Goal: Transaction & Acquisition: Purchase product/service

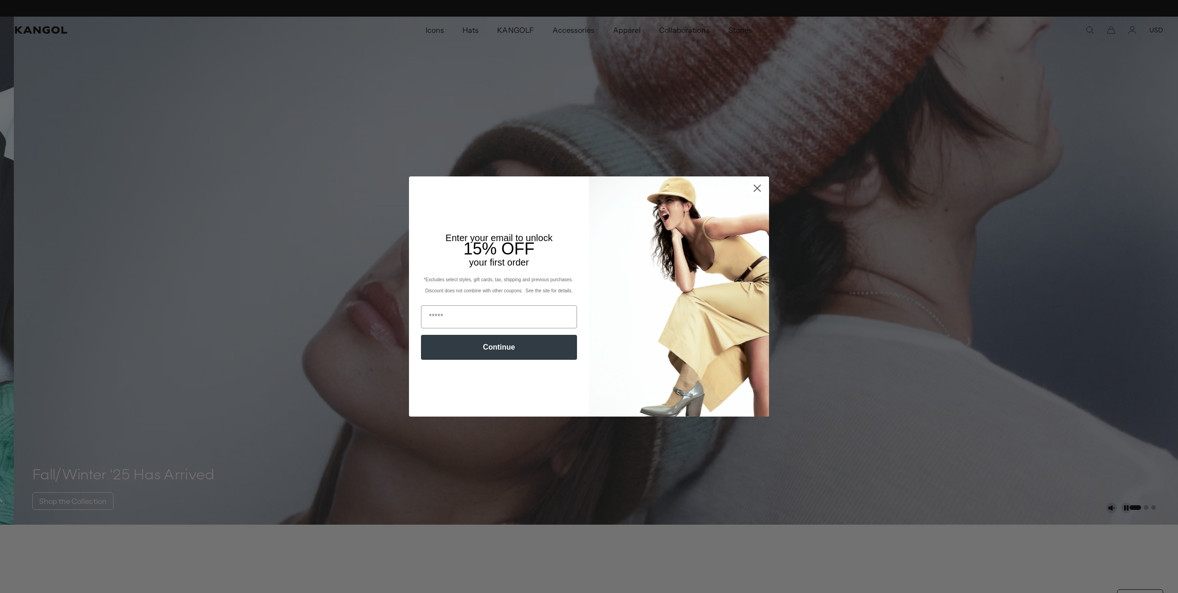
scroll to position [0, 190]
click at [760, 188] on circle "Close dialog" at bounding box center [757, 188] width 15 height 15
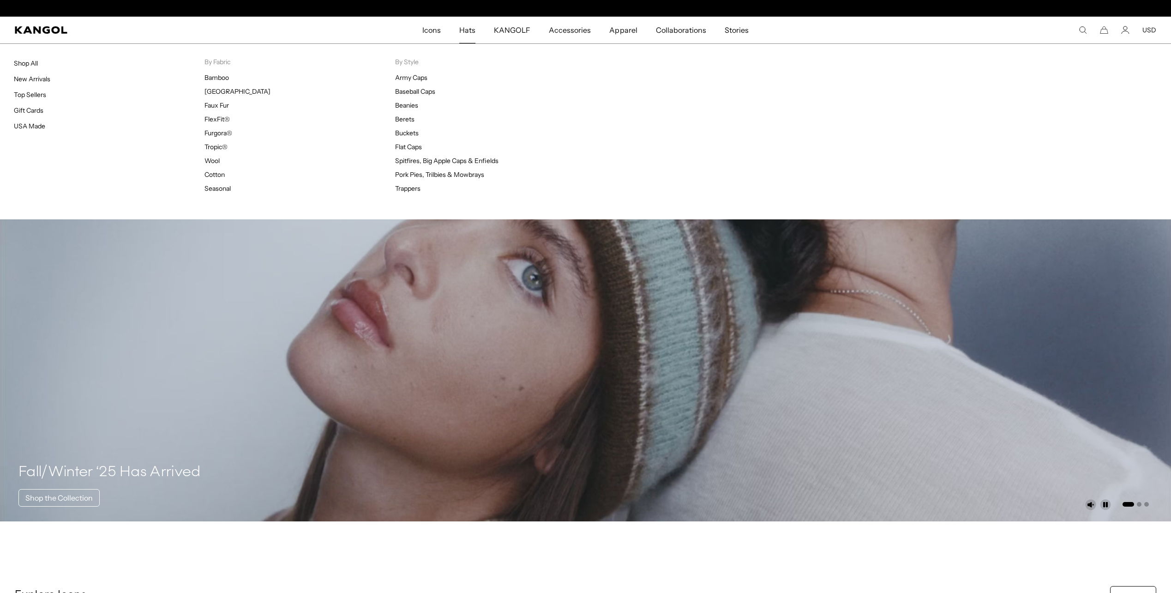
scroll to position [0, 0]
click at [41, 81] on link "New Arrivals" at bounding box center [32, 79] width 36 height 8
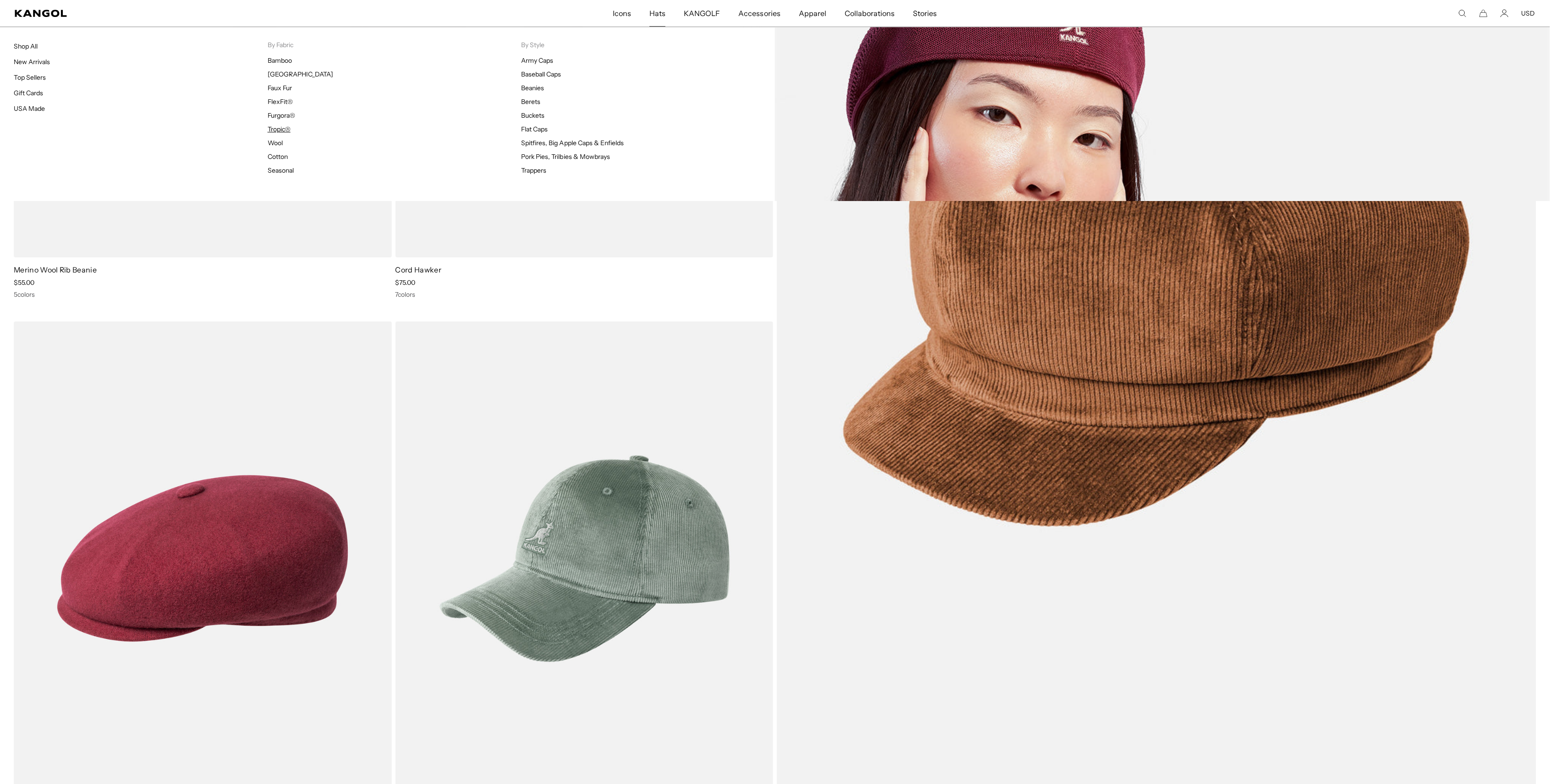
click at [281, 131] on link "Tropic®" at bounding box center [279, 129] width 23 height 8
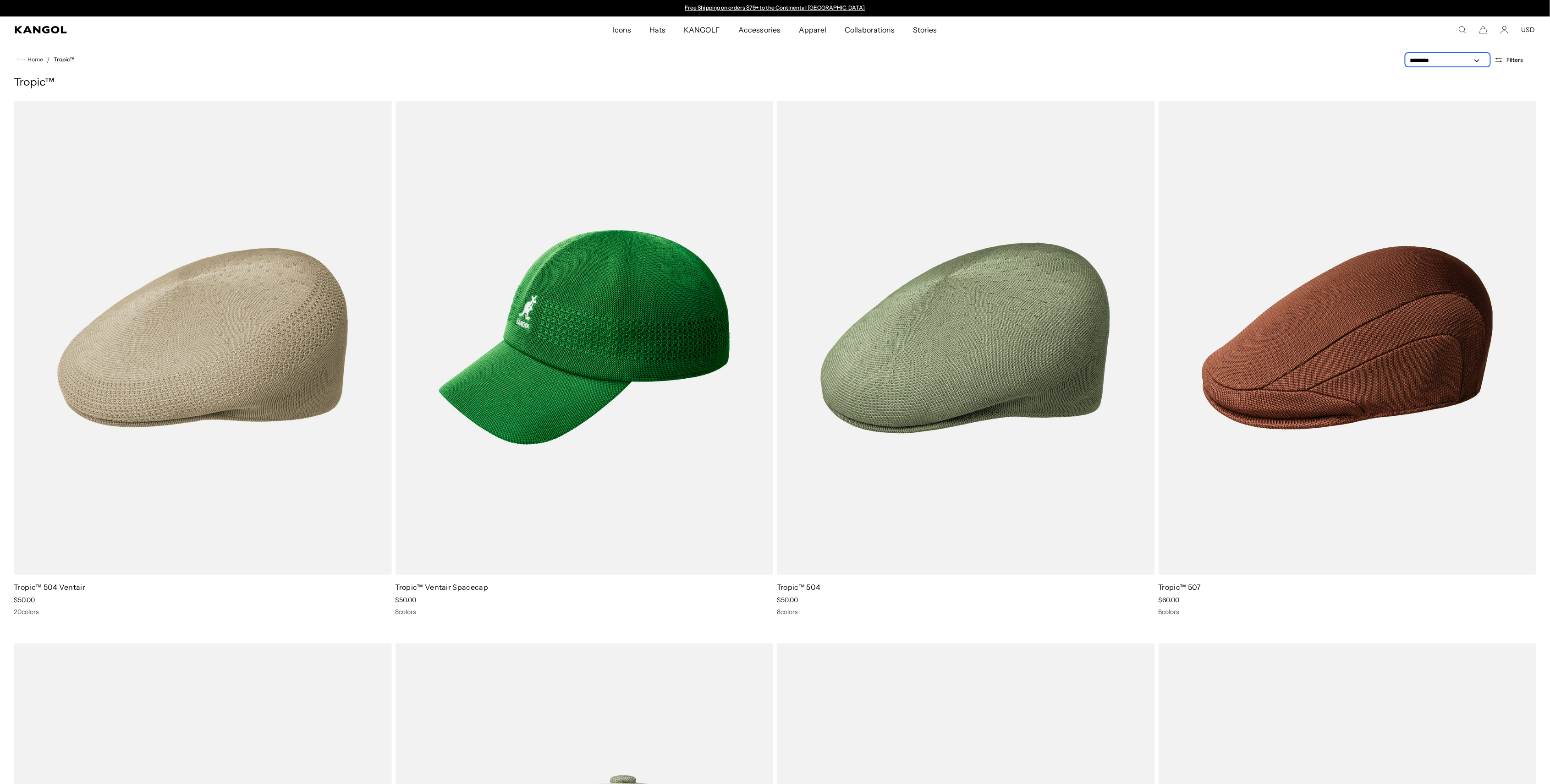
click at [1464, 65] on select "**********" at bounding box center [1448, 61] width 82 height 10
select select "******"
click at [1408, 56] on select "**********" at bounding box center [1448, 61] width 82 height 10
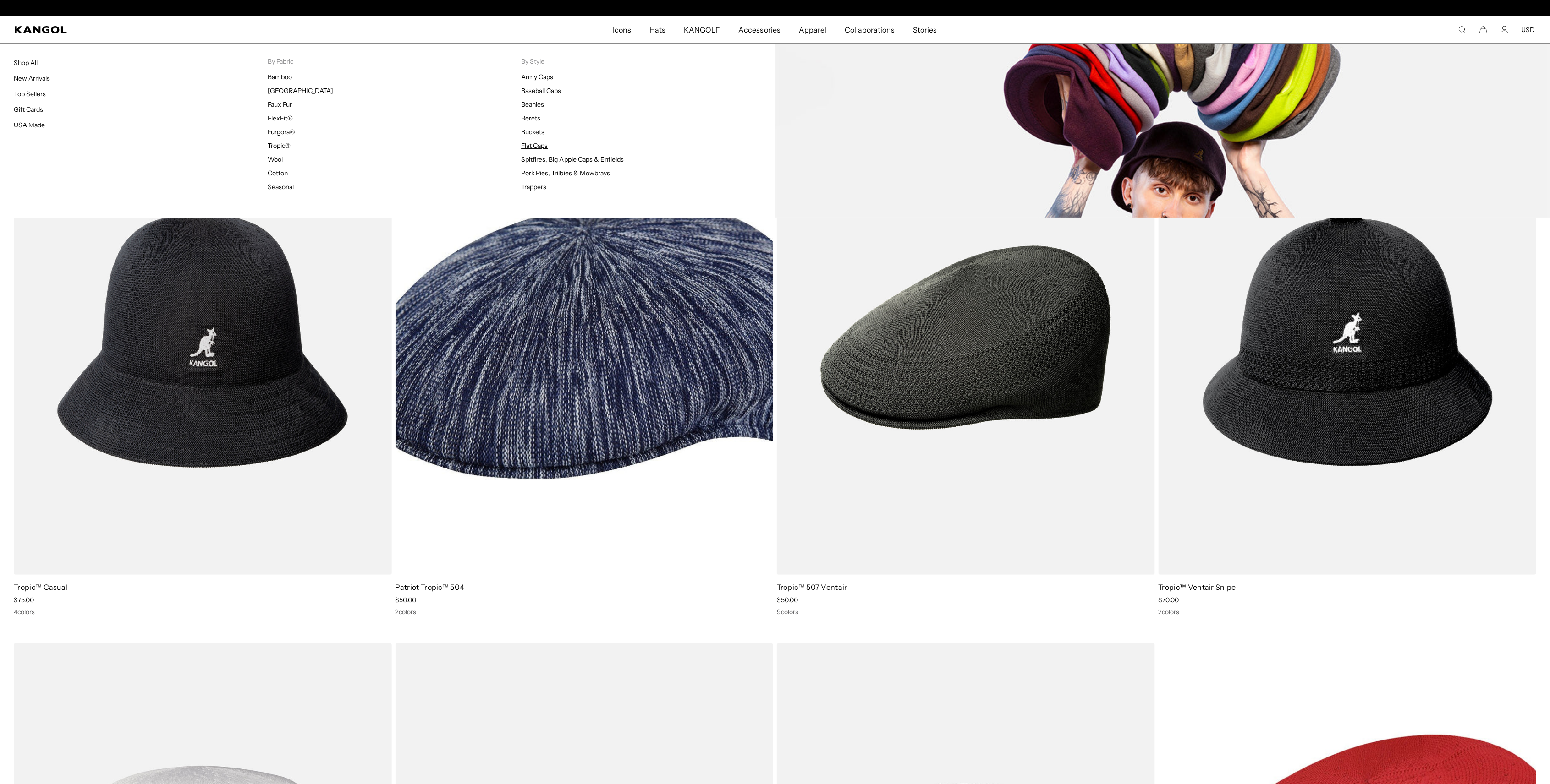
click at [536, 144] on link "Flat Caps" at bounding box center [534, 146] width 27 height 8
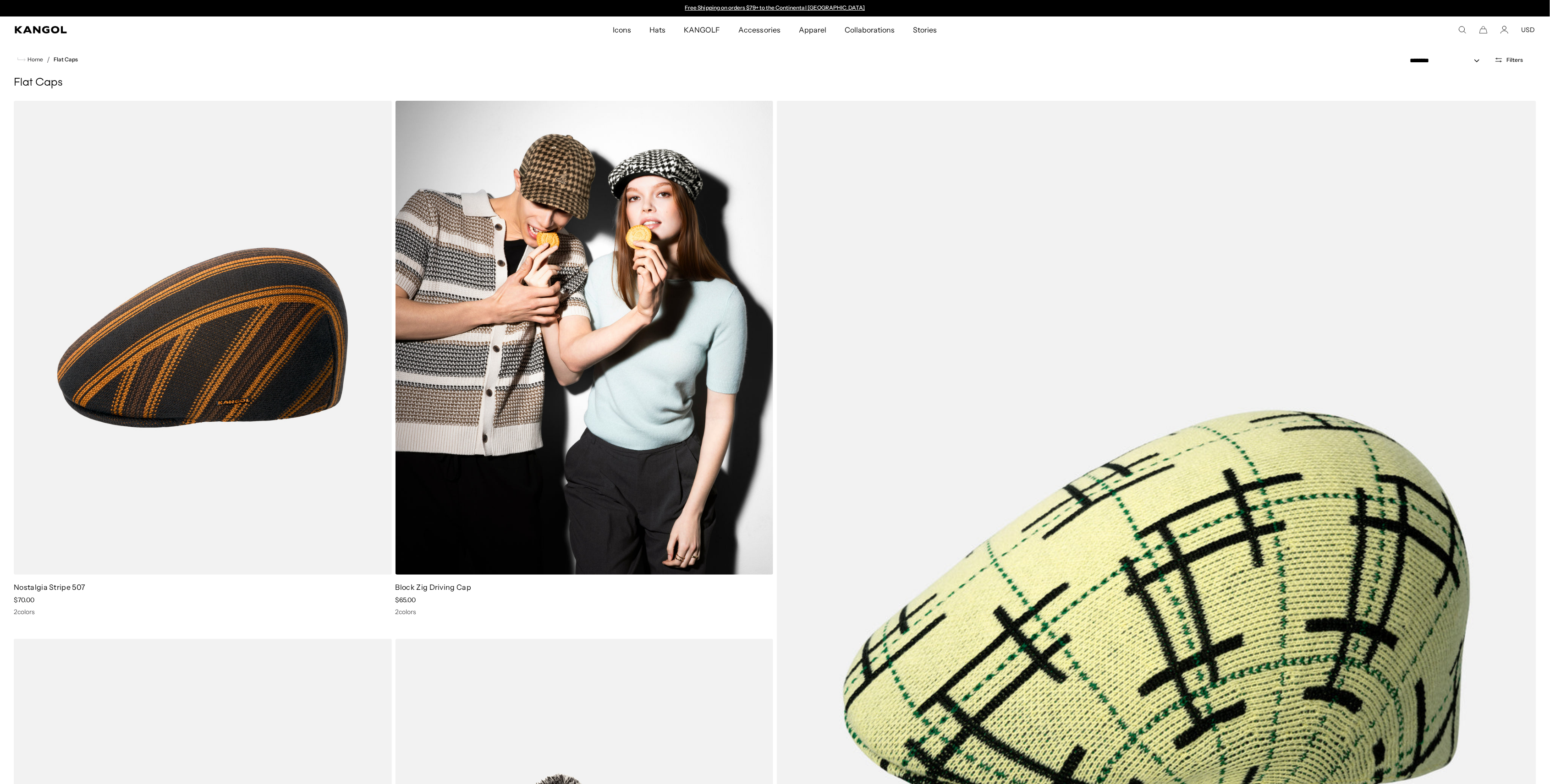
click at [519, 328] on img at bounding box center [584, 338] width 378 height 474
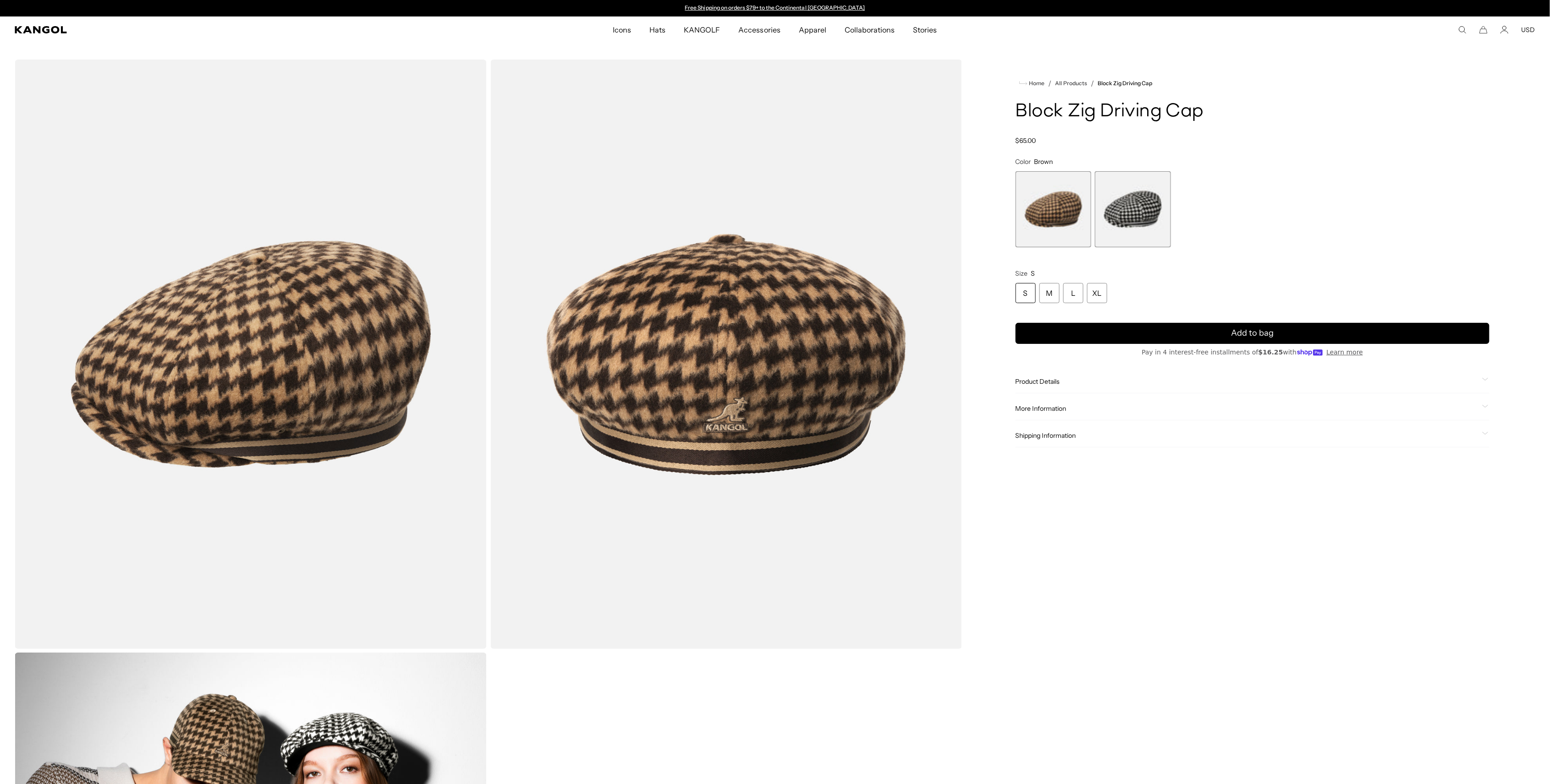
click at [1150, 209] on span "2 of 2" at bounding box center [1133, 209] width 76 height 76
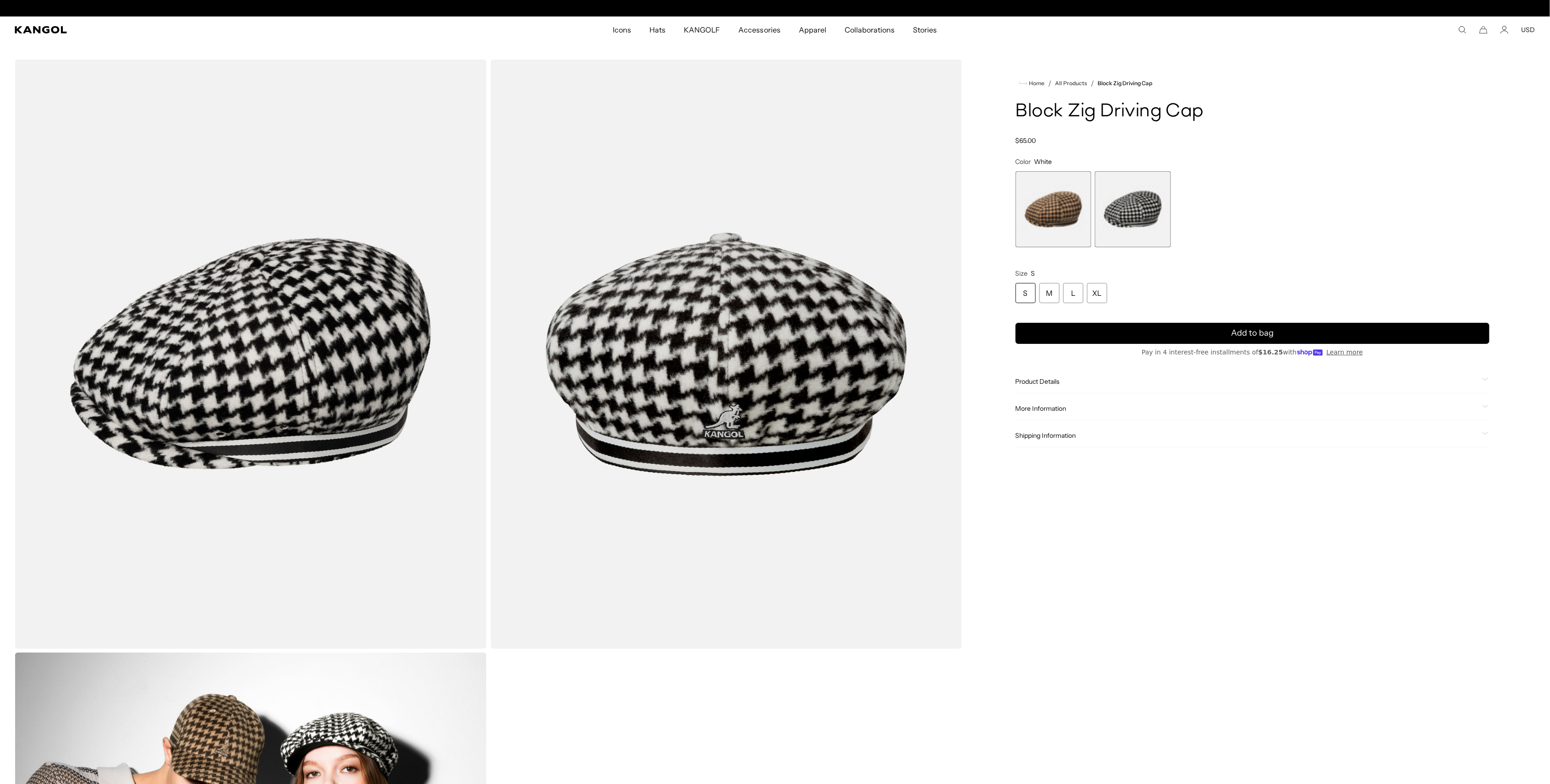
scroll to position [0, 189]
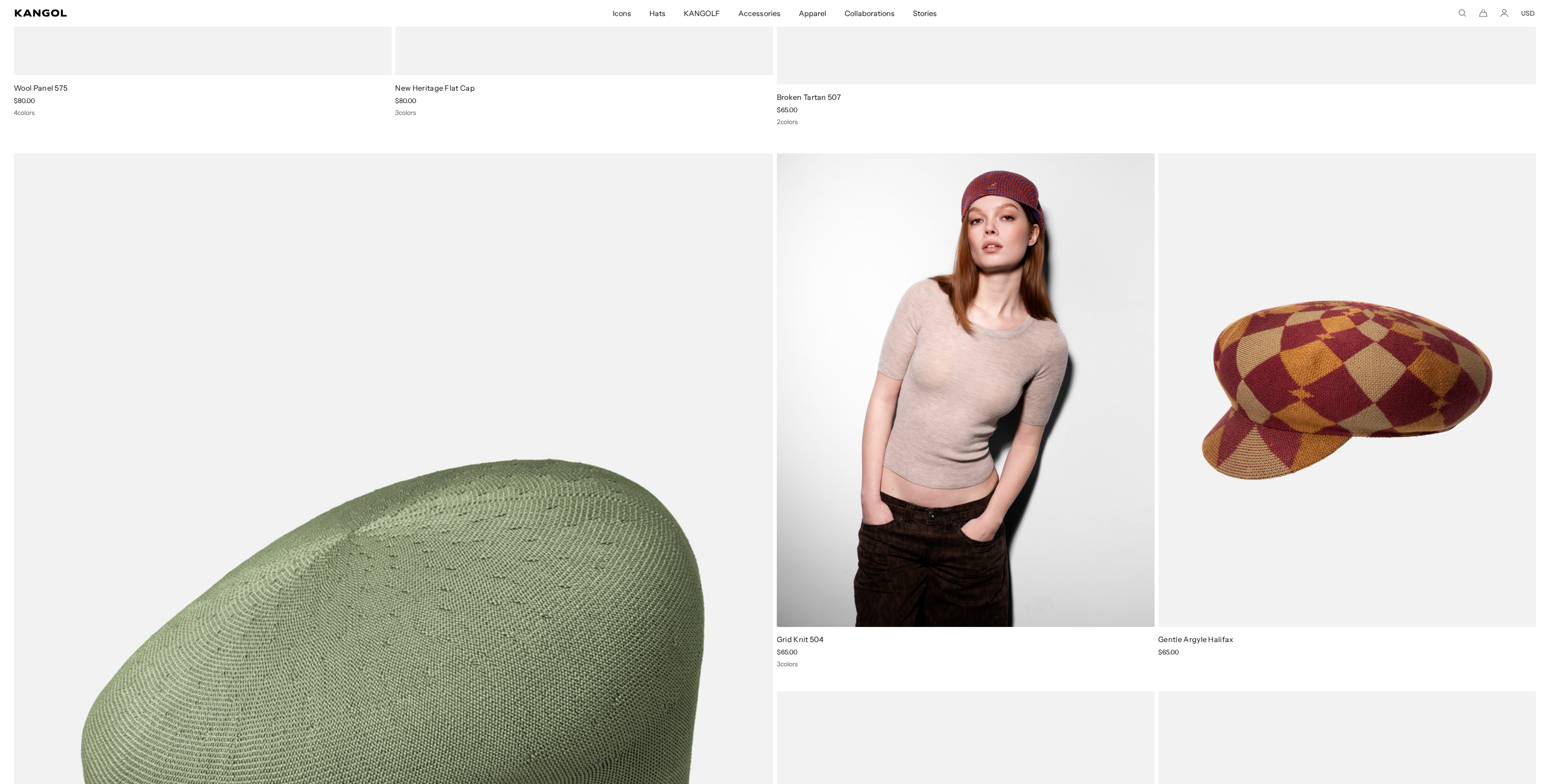
drag, startPoint x: 961, startPoint y: 340, endPoint x: 957, endPoint y: 336, distance: 5.7
click at [960, 340] on img at bounding box center [965, 391] width 378 height 474
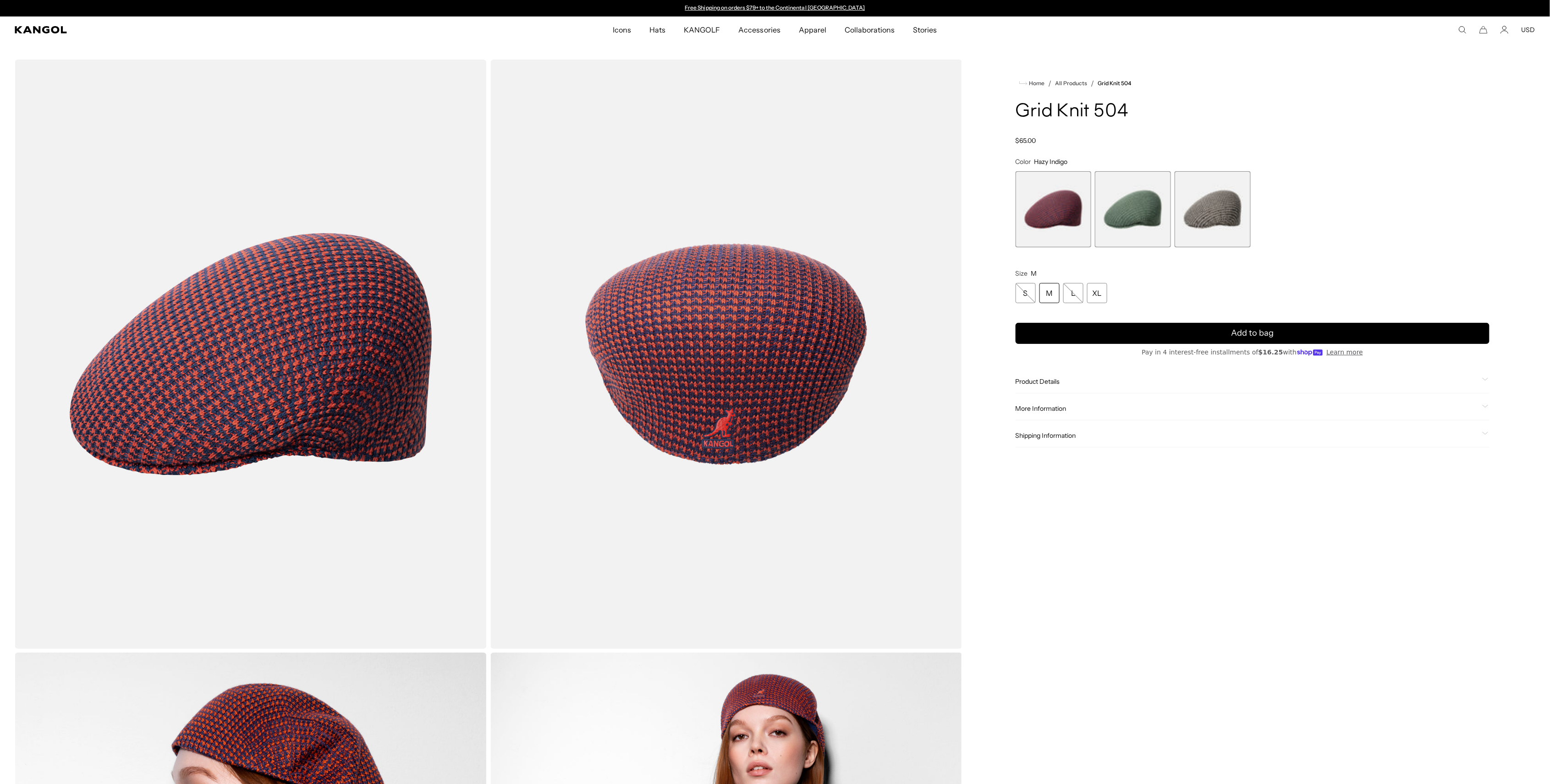
click at [1123, 211] on span "2 of 3" at bounding box center [1133, 209] width 76 height 76
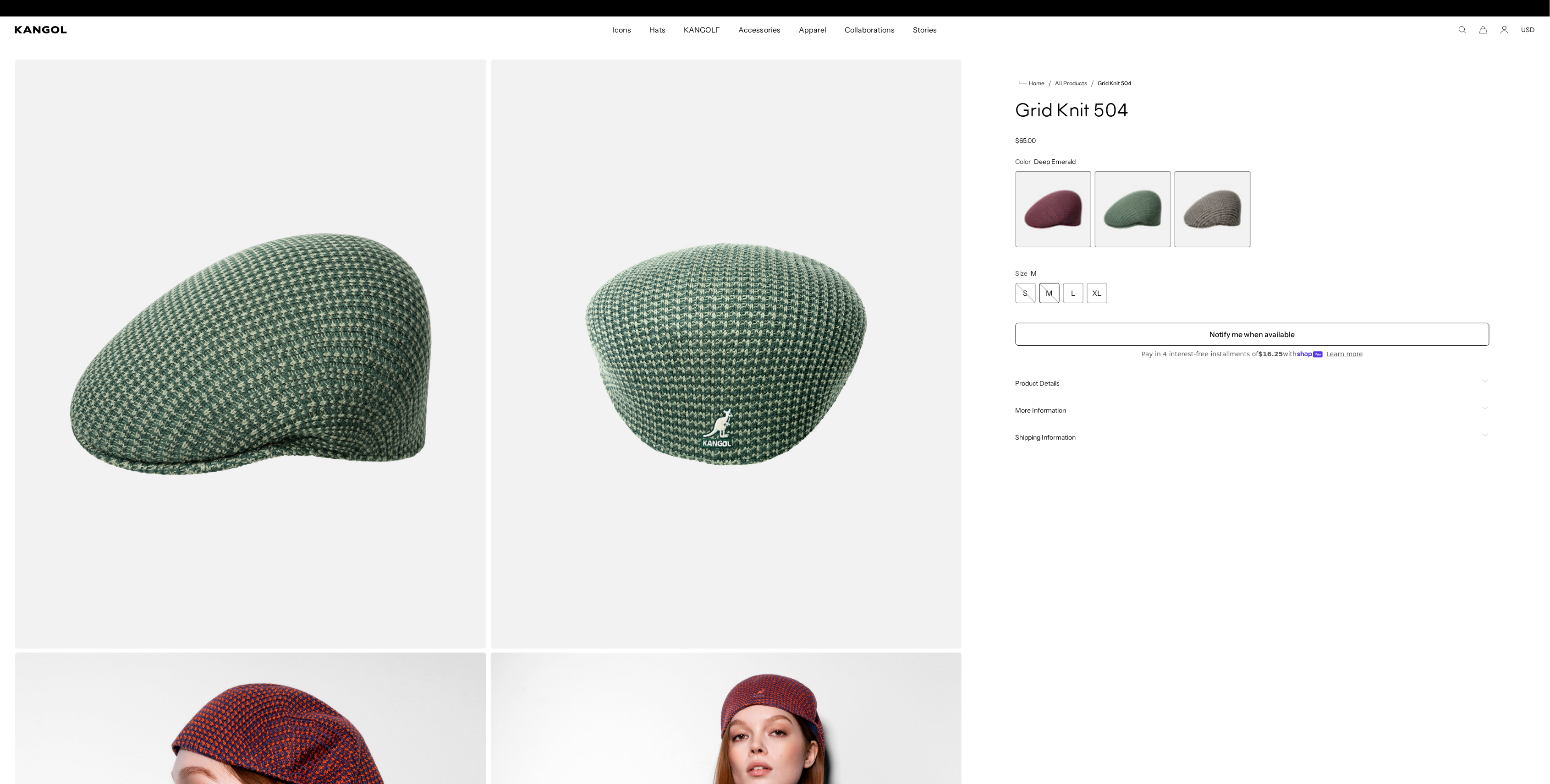
scroll to position [0, 189]
click at [1205, 211] on span "3 of 3" at bounding box center [1212, 209] width 76 height 76
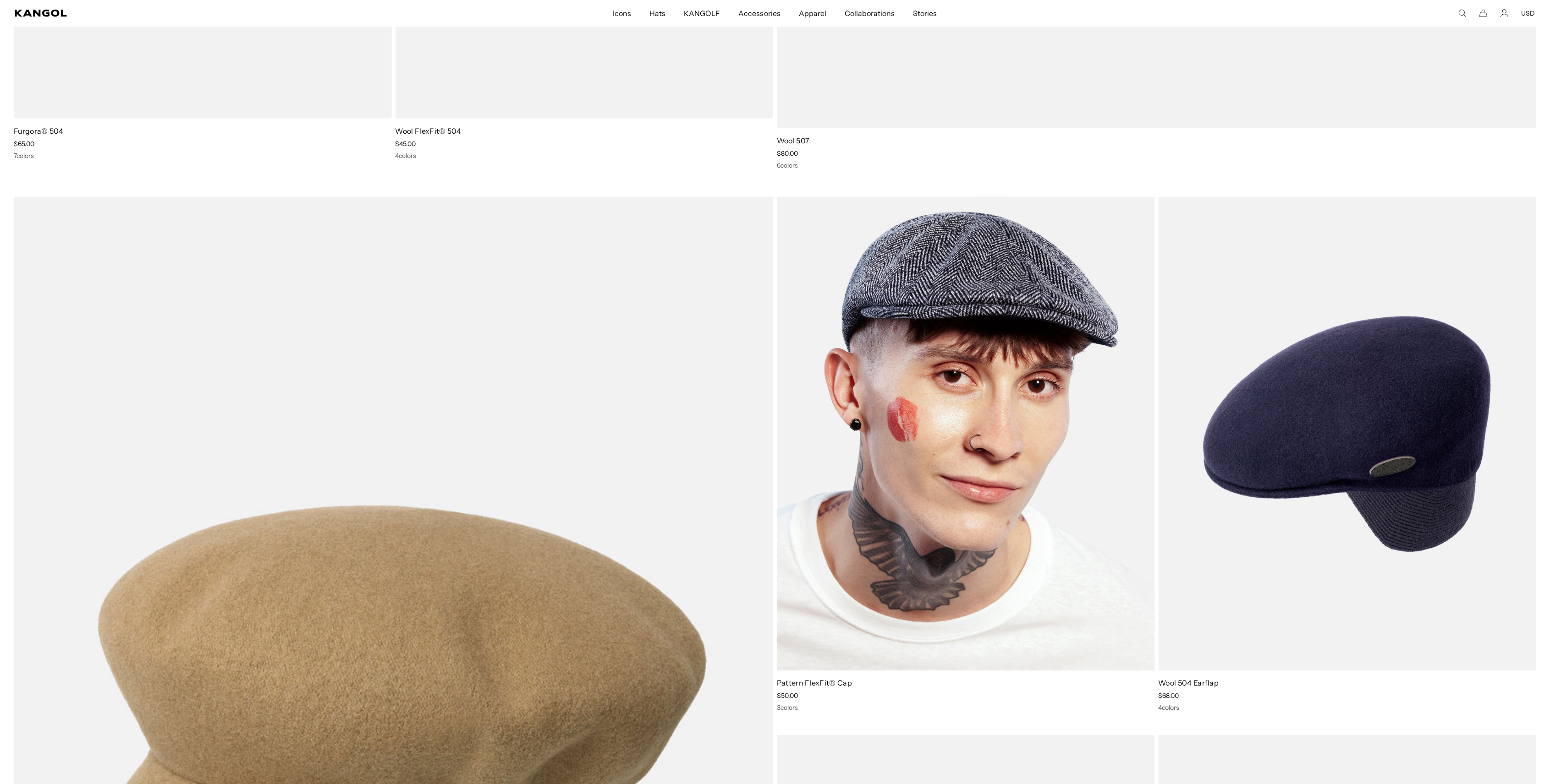
click at [916, 470] on img at bounding box center [965, 435] width 378 height 474
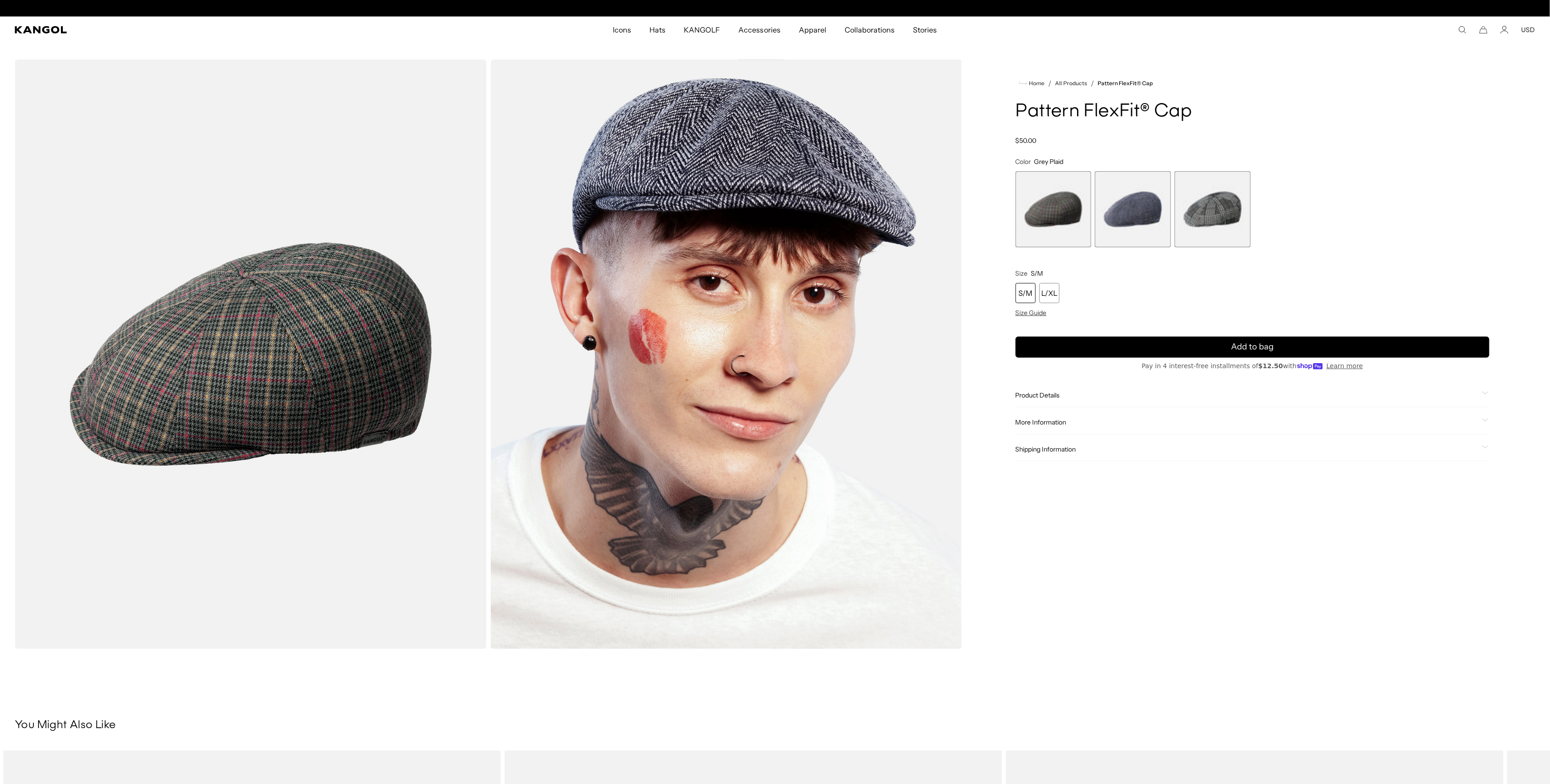
click at [1225, 213] on span "3 of 3" at bounding box center [1212, 209] width 76 height 76
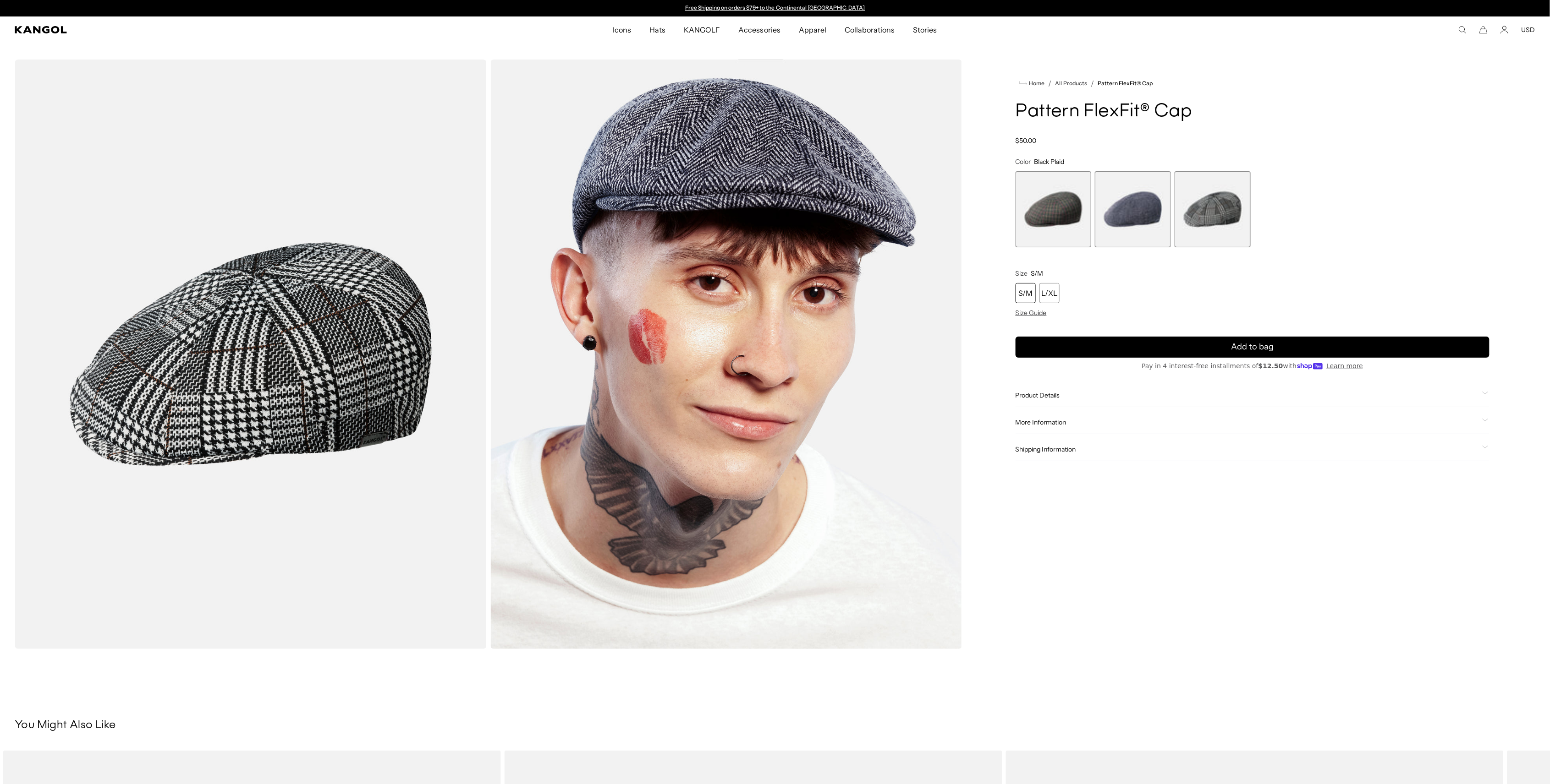
click at [1074, 400] on div "Product Details The Pattern FlexFit ® Cap is a combination of modern and tradit…" at bounding box center [1252, 396] width 474 height 24
click at [1037, 394] on span "Product Details" at bounding box center [1247, 395] width 463 height 8
click at [1057, 215] on span "1 of 3" at bounding box center [1054, 209] width 76 height 76
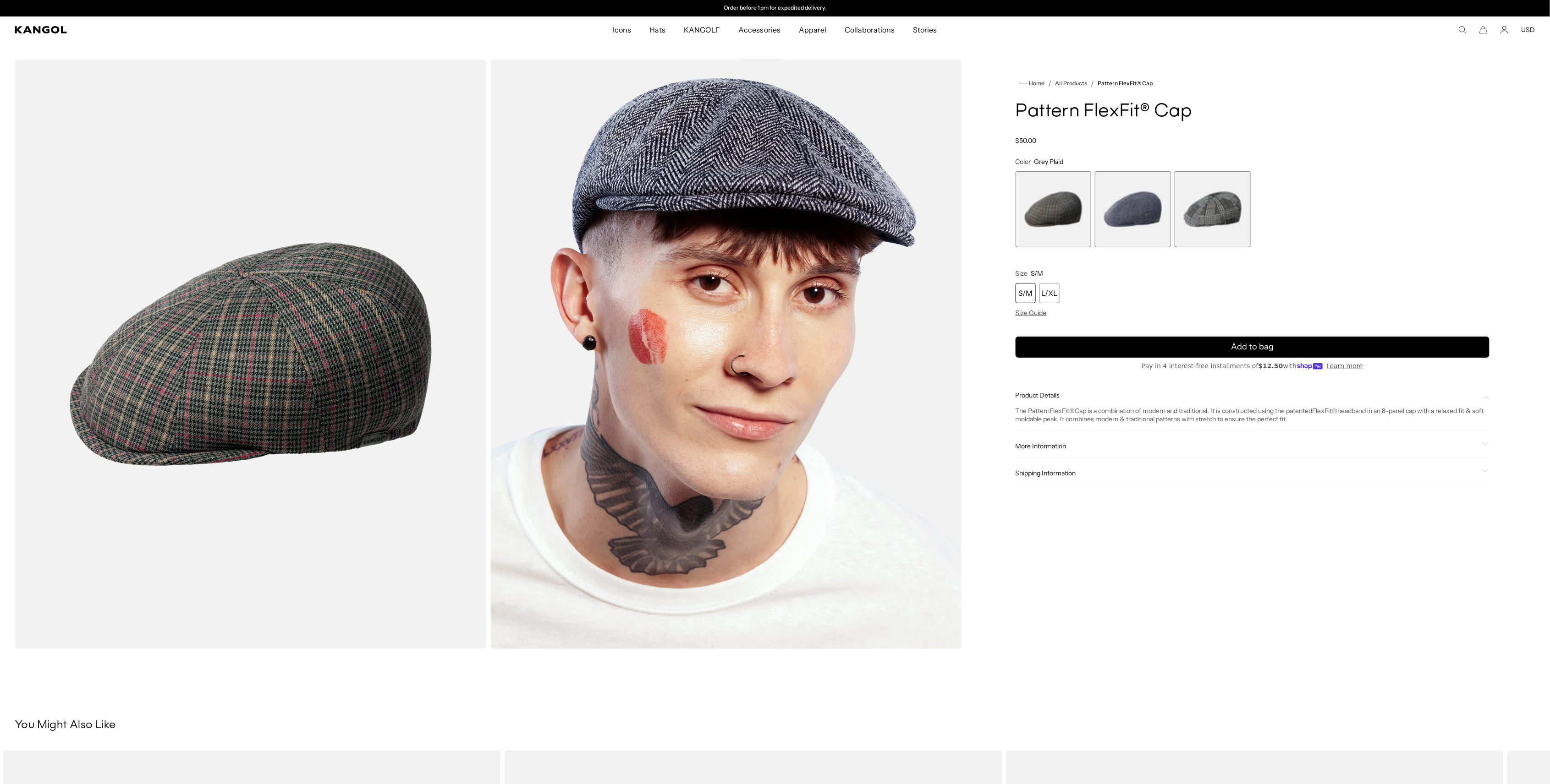
click at [1119, 216] on span "2 of 3" at bounding box center [1133, 209] width 76 height 76
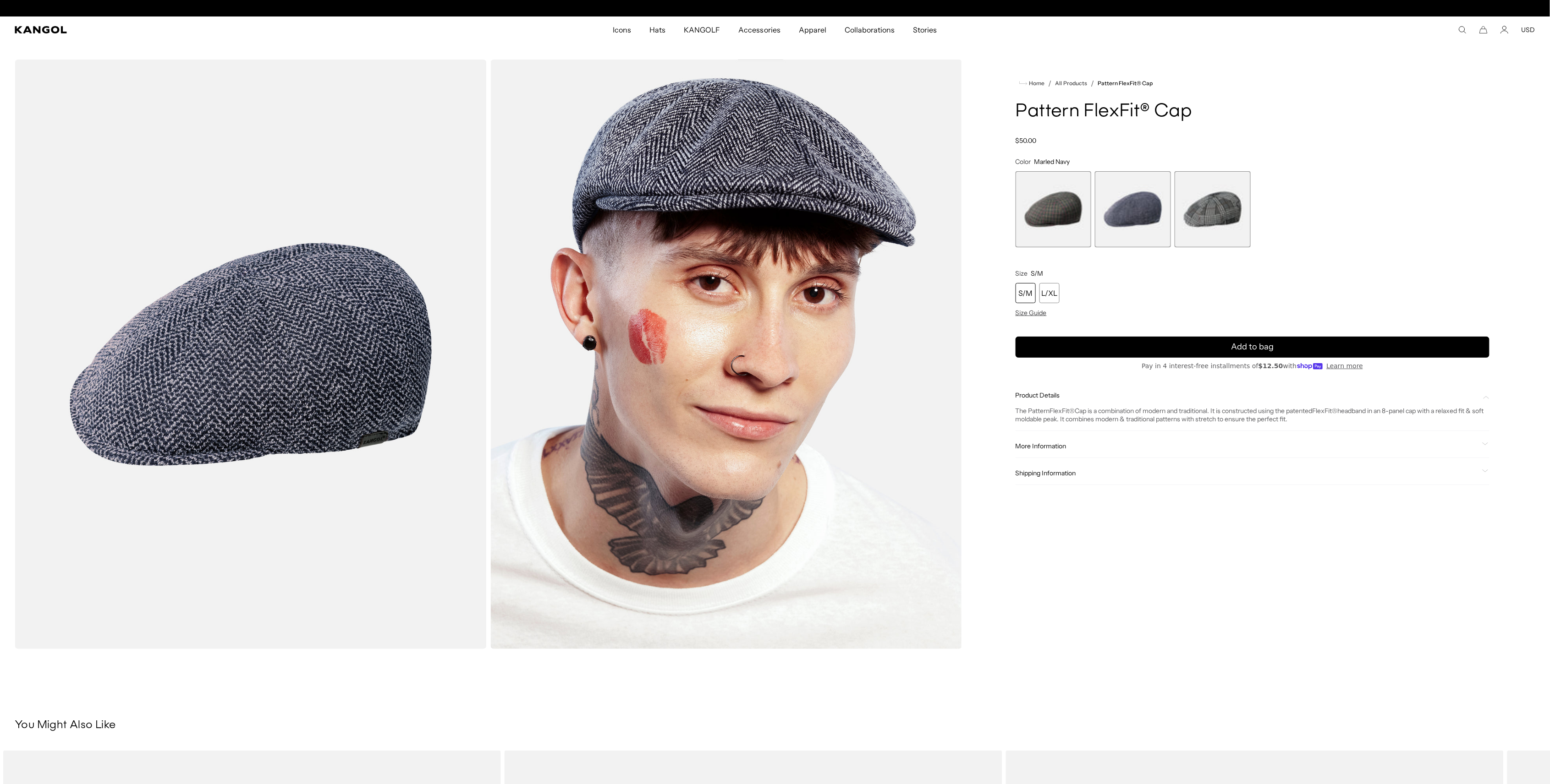
scroll to position [0, 189]
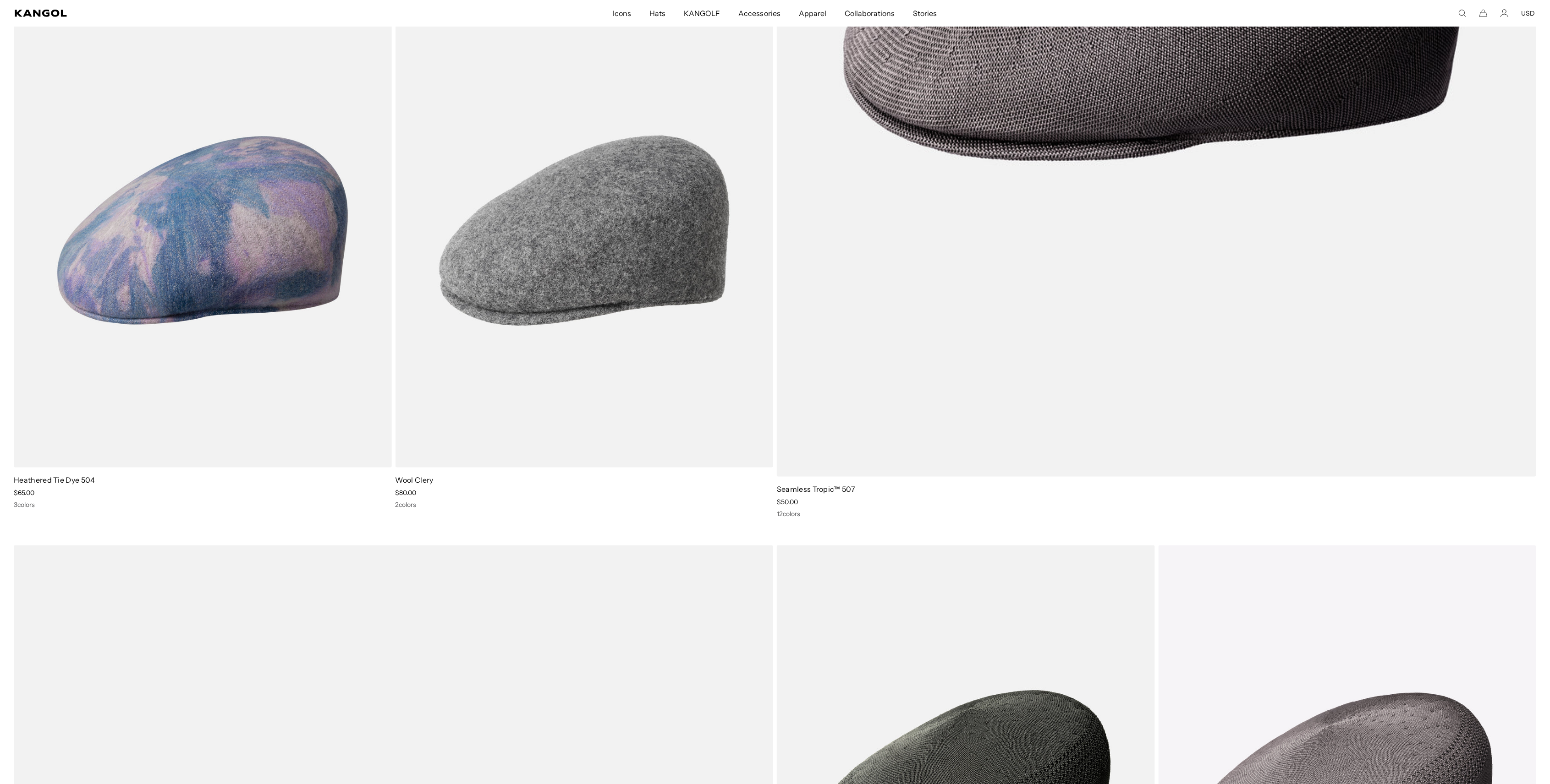
click at [236, 266] on img at bounding box center [203, 231] width 378 height 474
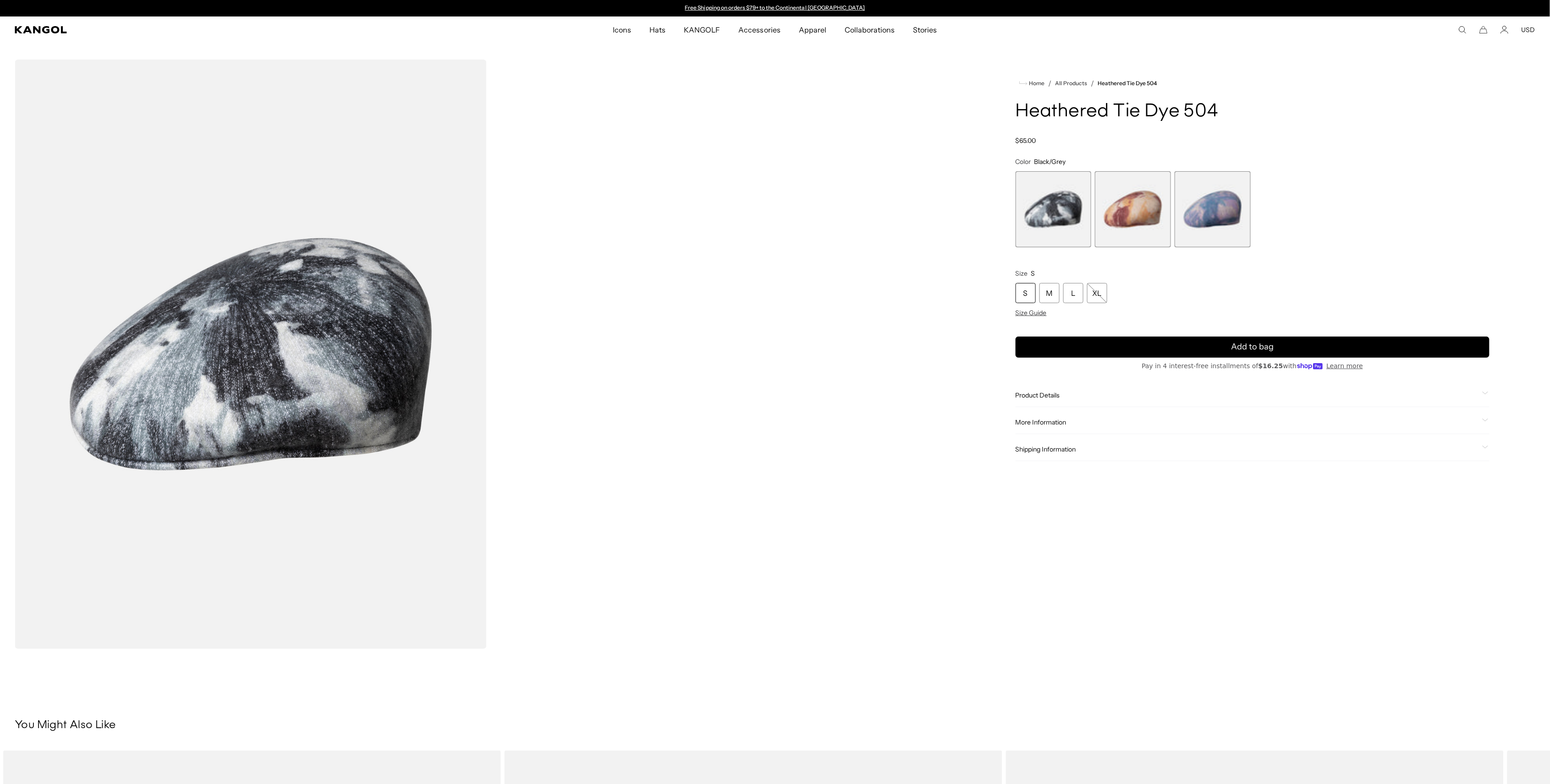
click at [1148, 224] on span "2 of 3" at bounding box center [1133, 209] width 76 height 76
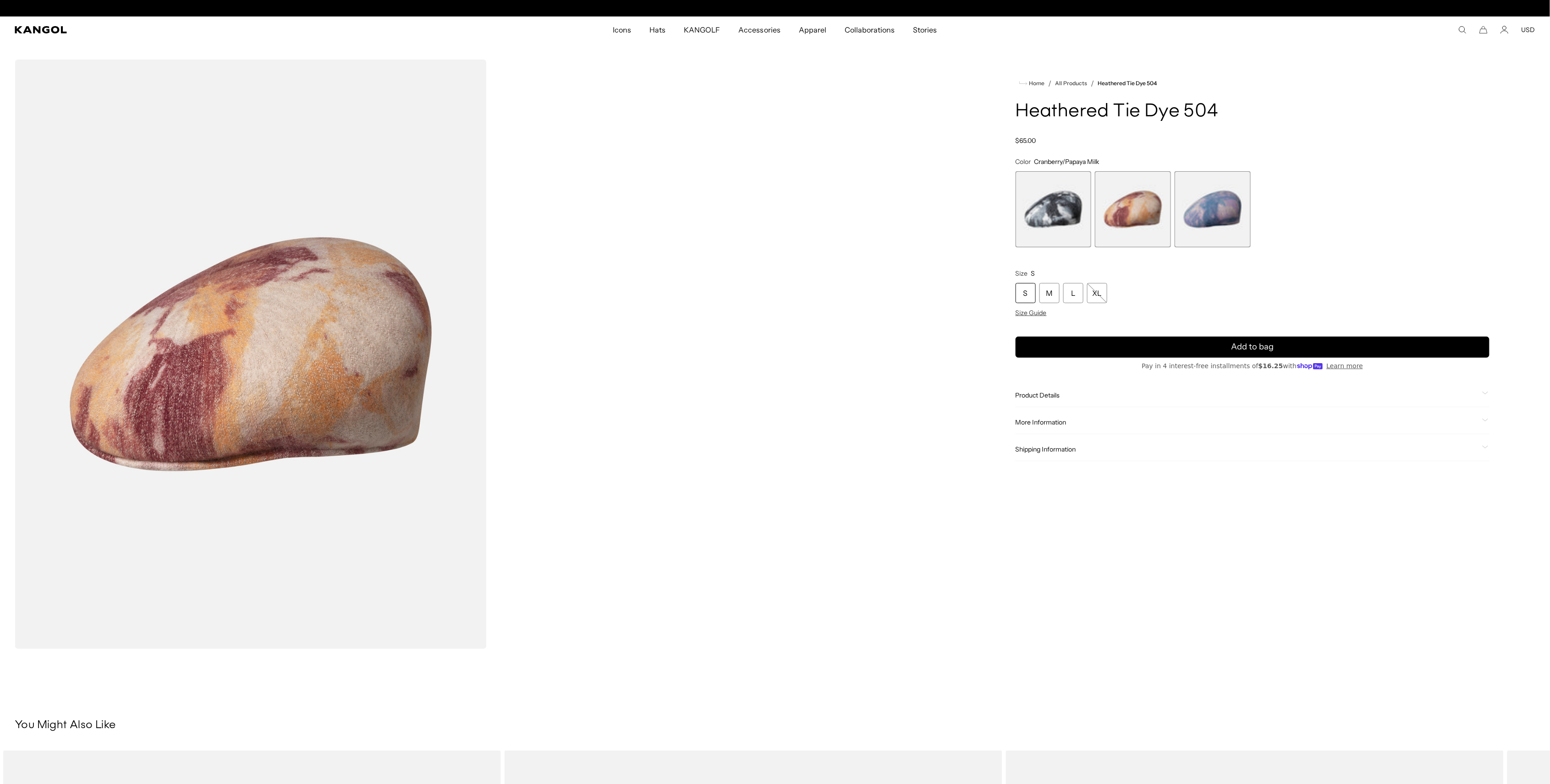
scroll to position [0, 189]
click at [1218, 220] on span "3 of 3" at bounding box center [1212, 209] width 76 height 76
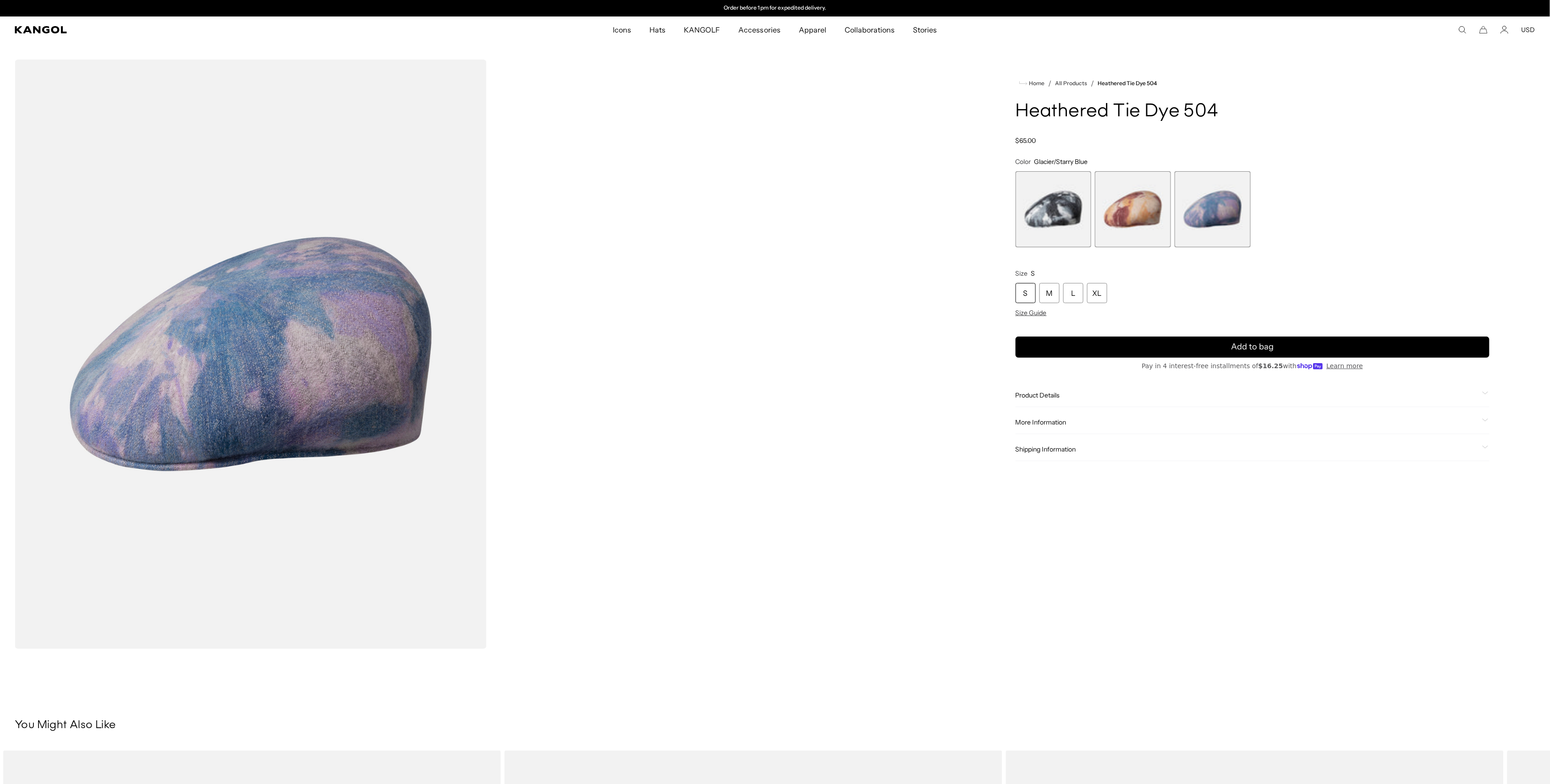
click at [1062, 199] on span "1 of 3" at bounding box center [1054, 209] width 76 height 76
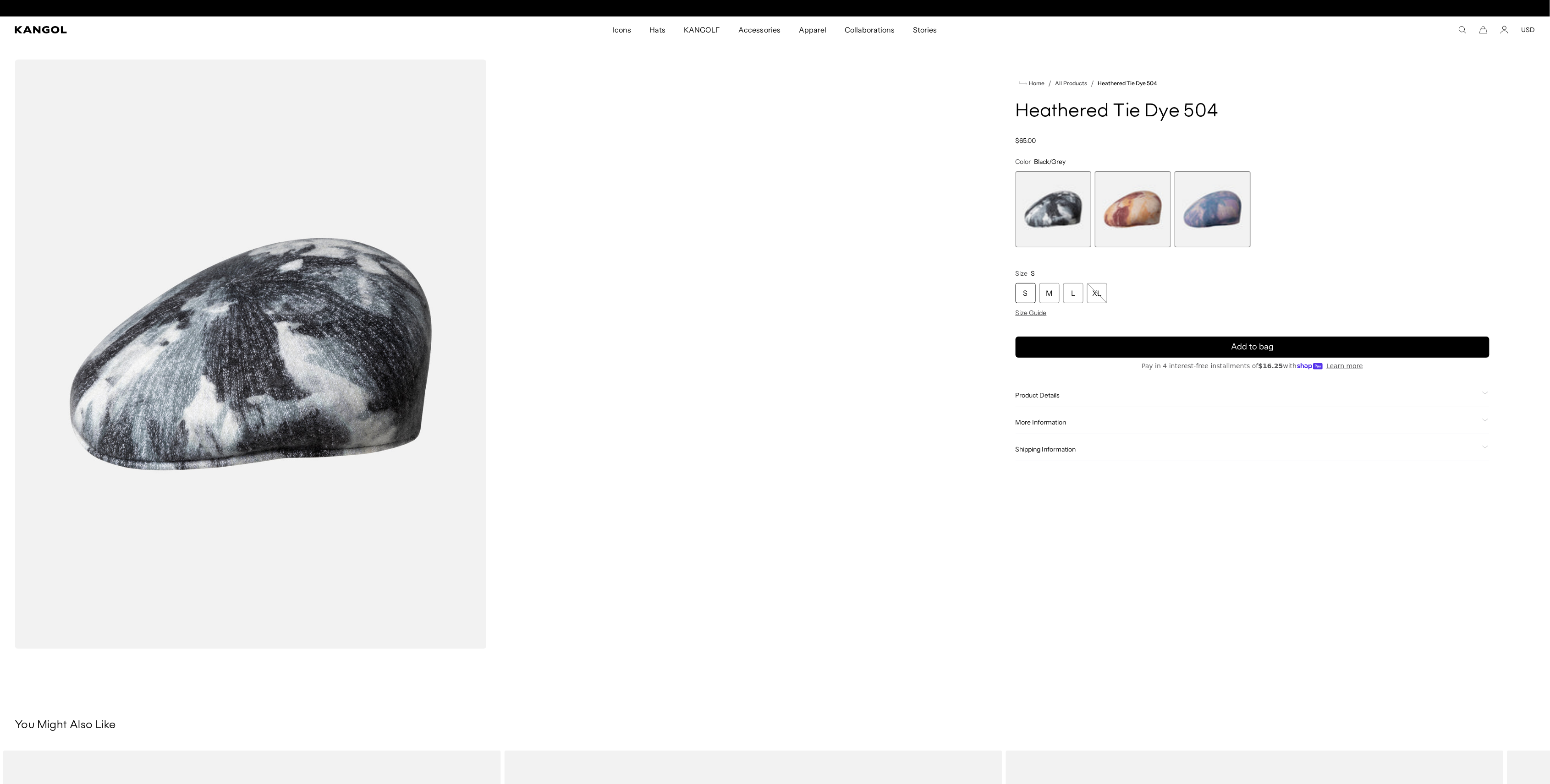
scroll to position [0, 189]
